Goal: Book appointment/travel/reservation

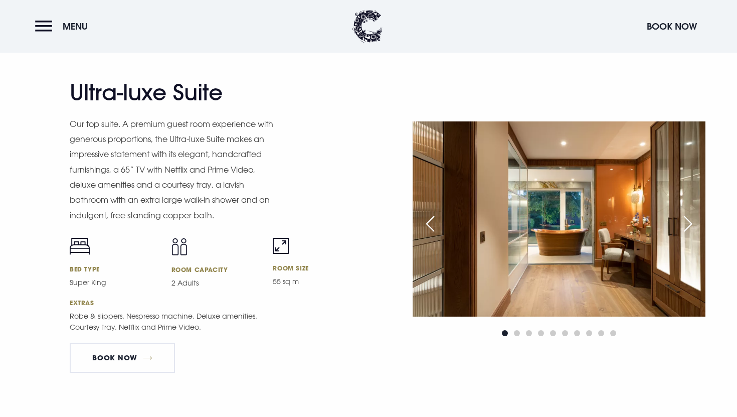
scroll to position [1319, 0]
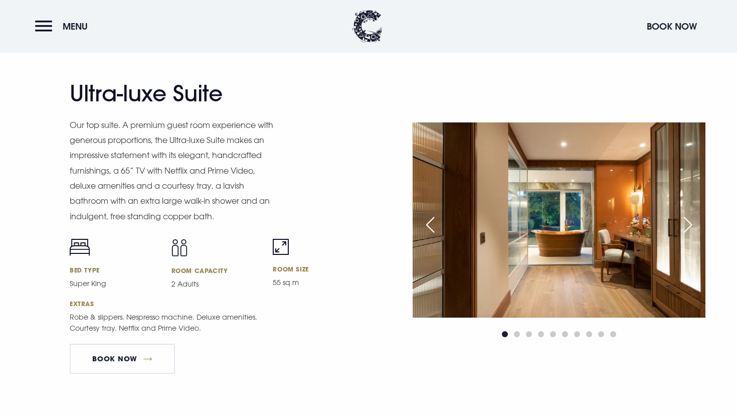
click at [693, 226] on div "Next slide" at bounding box center [688, 225] width 25 height 22
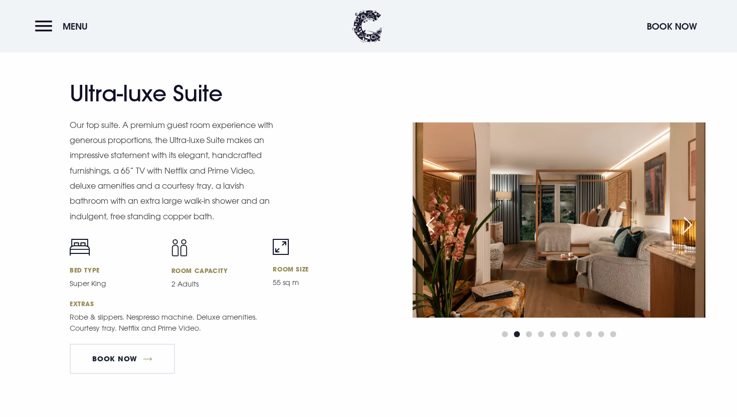
click at [693, 226] on div "Next slide" at bounding box center [688, 225] width 25 height 22
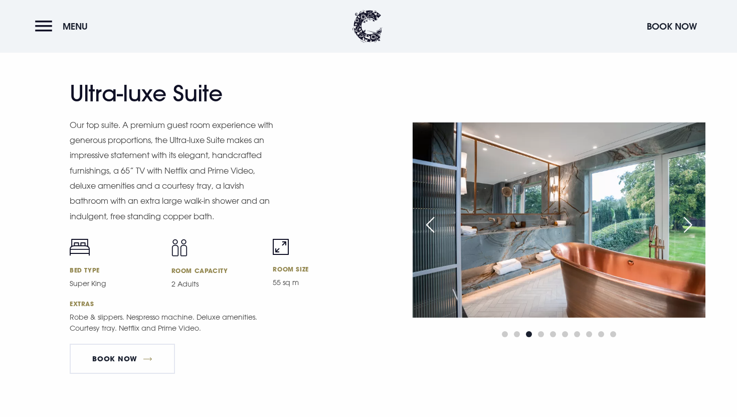
click at [690, 223] on div "Next slide" at bounding box center [688, 225] width 25 height 22
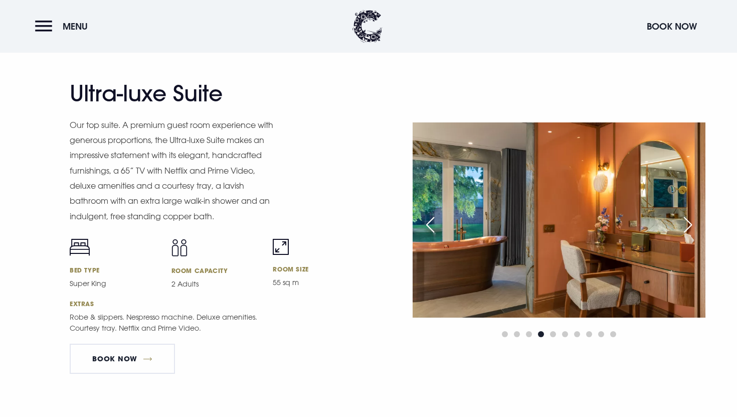
click at [690, 223] on div "Next slide" at bounding box center [688, 225] width 25 height 22
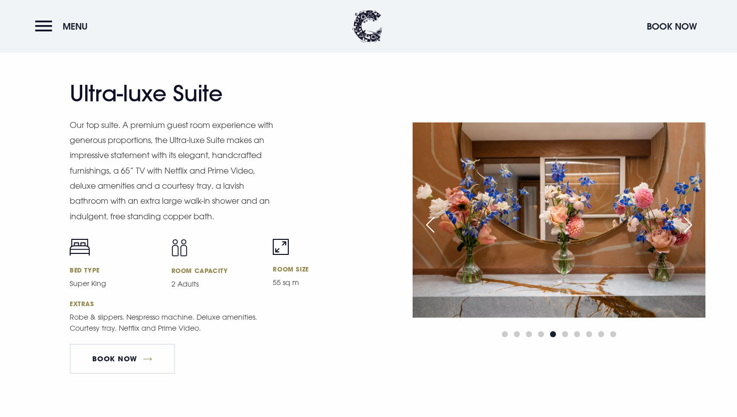
click at [690, 223] on div "Next slide" at bounding box center [688, 225] width 25 height 22
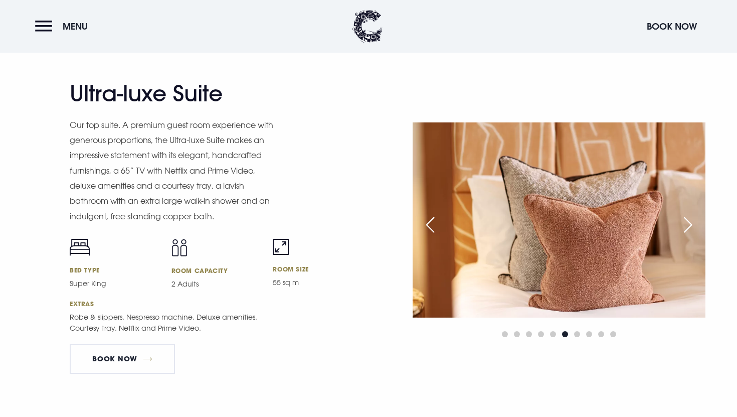
click at [690, 223] on div "Next slide" at bounding box center [688, 225] width 25 height 22
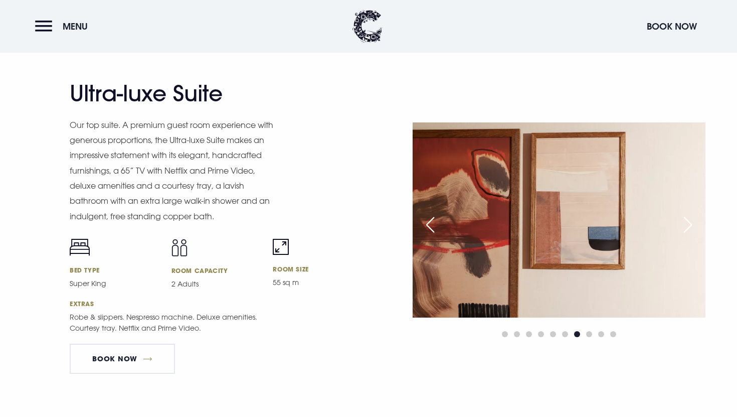
click at [690, 223] on div "Next slide" at bounding box center [688, 225] width 25 height 22
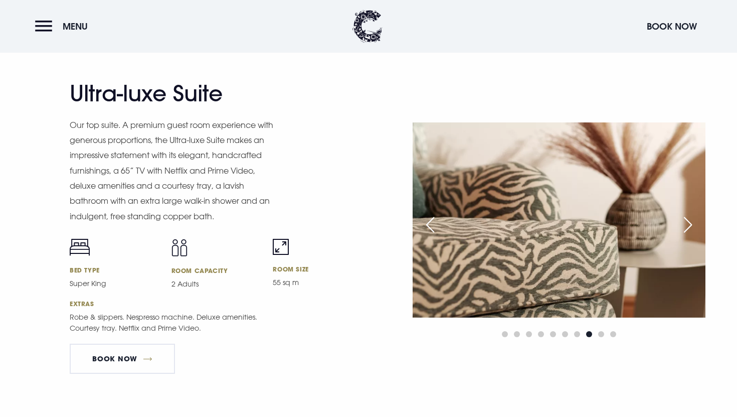
click at [690, 223] on div "Next slide" at bounding box center [688, 225] width 25 height 22
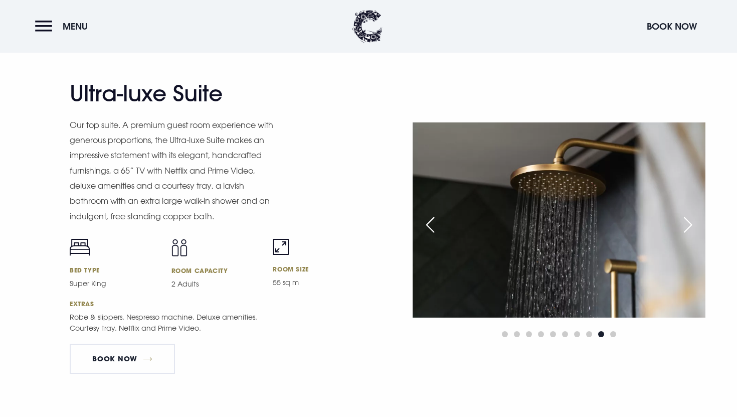
click at [690, 223] on div "Next slide" at bounding box center [688, 225] width 25 height 22
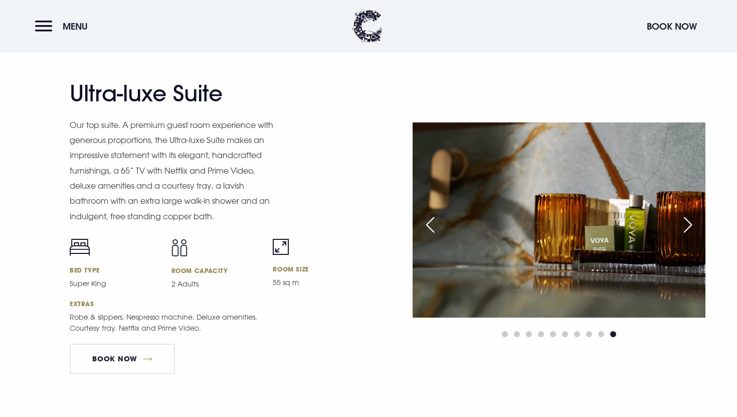
click at [690, 223] on div "Next slide" at bounding box center [688, 225] width 25 height 22
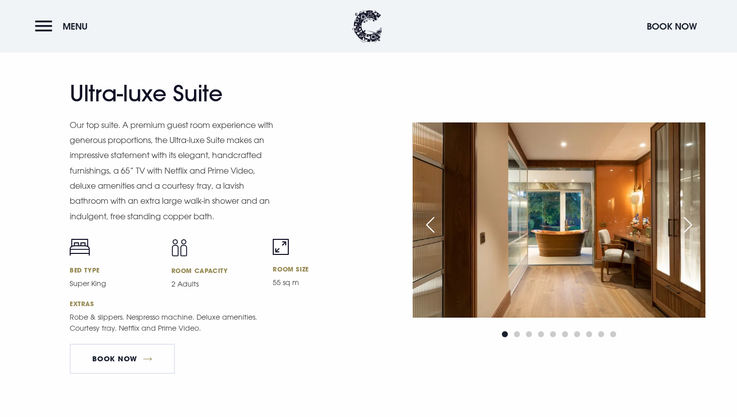
click at [690, 223] on div "Next slide" at bounding box center [688, 225] width 25 height 22
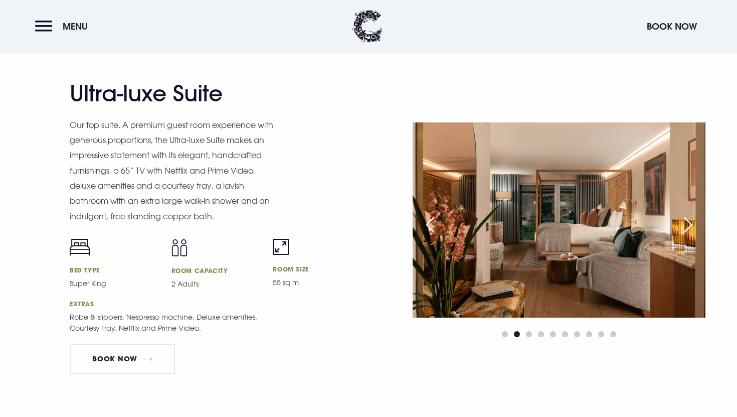
click at [690, 223] on div "Next slide" at bounding box center [688, 225] width 25 height 22
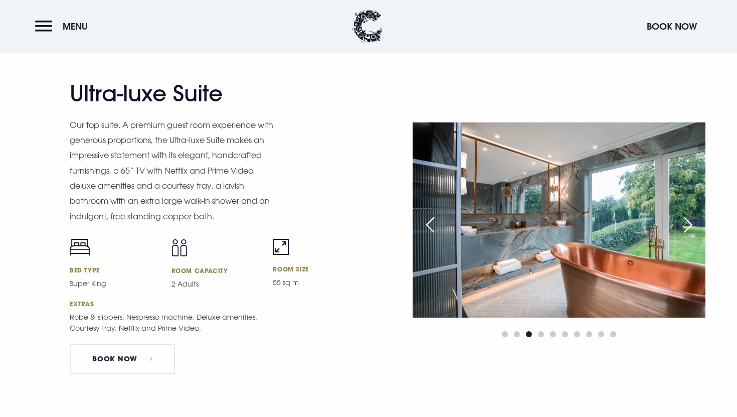
click at [690, 223] on div "Next slide" at bounding box center [688, 225] width 25 height 22
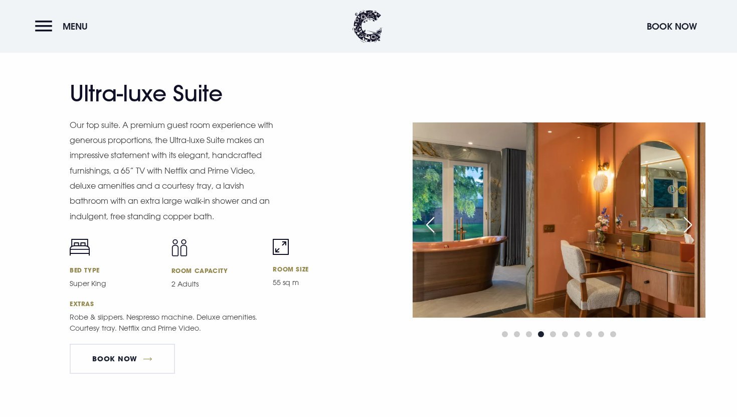
click at [690, 223] on div "Next slide" at bounding box center [688, 225] width 25 height 22
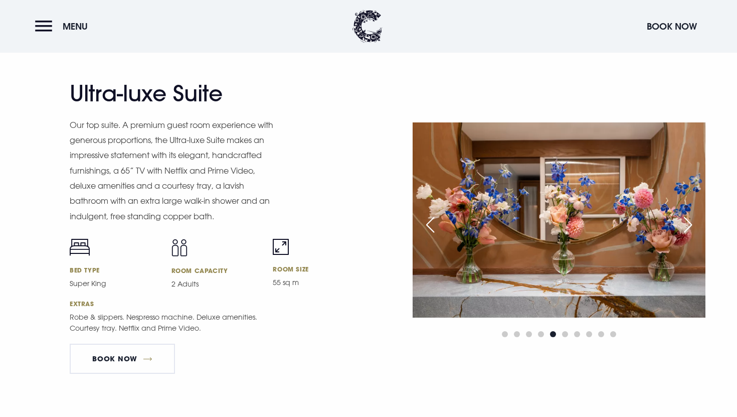
click at [690, 223] on div "Next slide" at bounding box center [688, 225] width 25 height 22
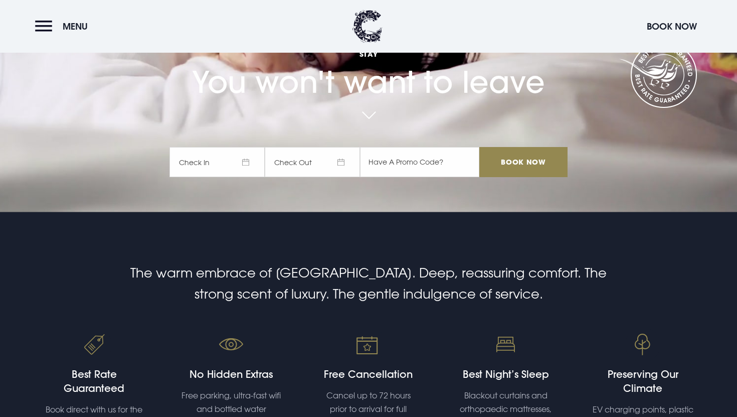
scroll to position [0, 0]
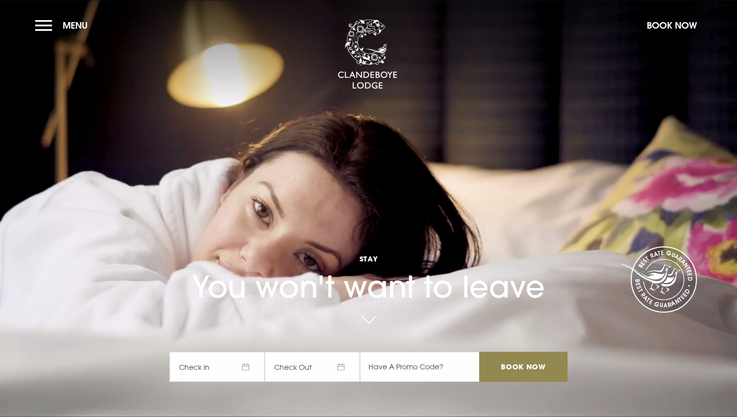
click at [218, 371] on span "Check In" at bounding box center [217, 367] width 95 height 30
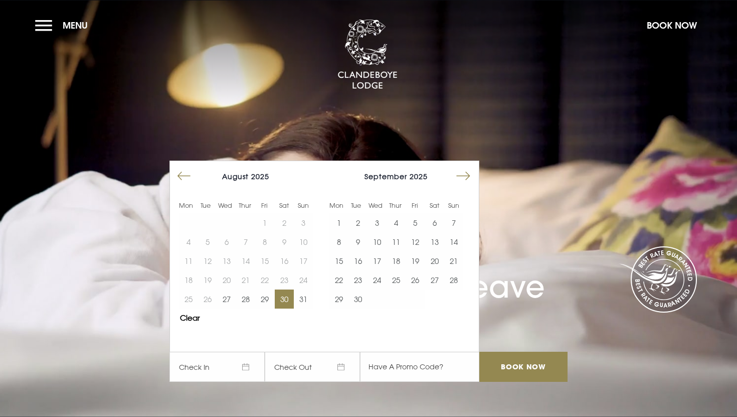
click at [289, 296] on button "30" at bounding box center [284, 298] width 19 height 19
click at [303, 298] on button "31" at bounding box center [303, 298] width 19 height 19
click at [517, 368] on input "Book Now" at bounding box center [524, 367] width 88 height 30
